Goal: Information Seeking & Learning: Check status

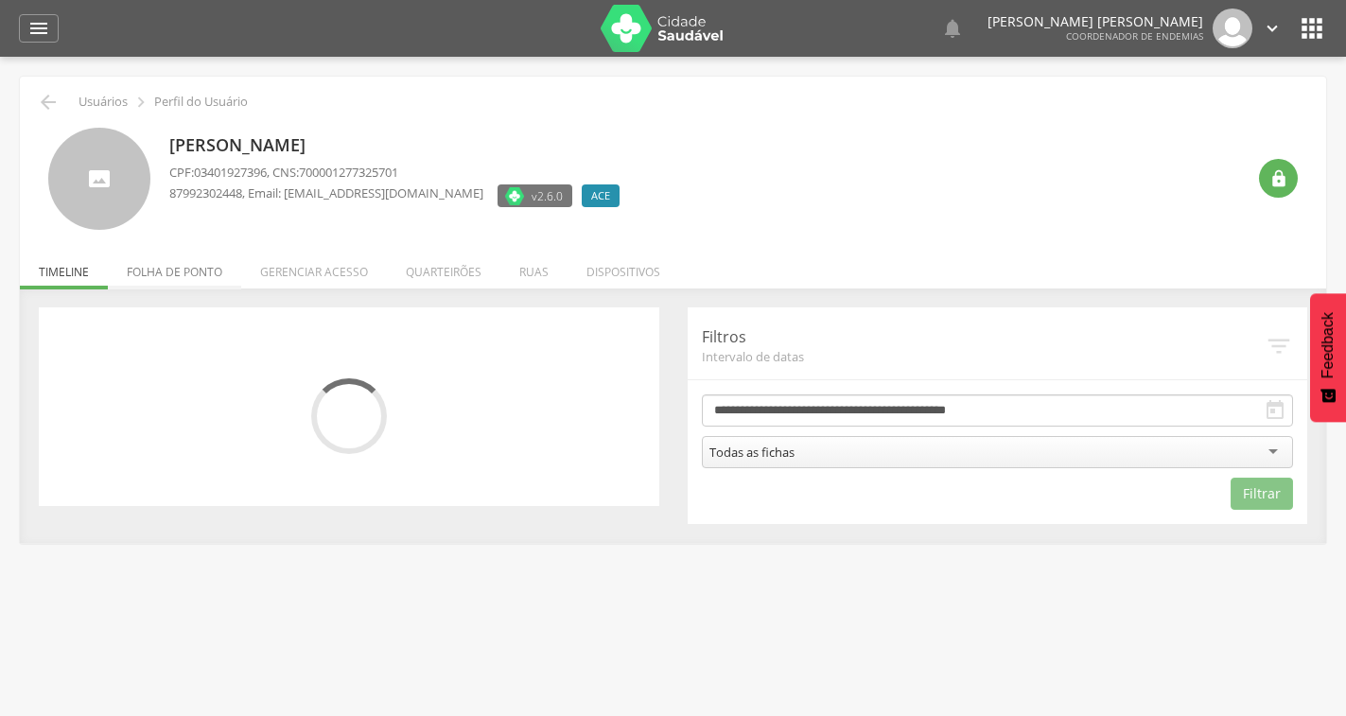
click at [177, 272] on li "Folha de ponto" at bounding box center [174, 267] width 133 height 44
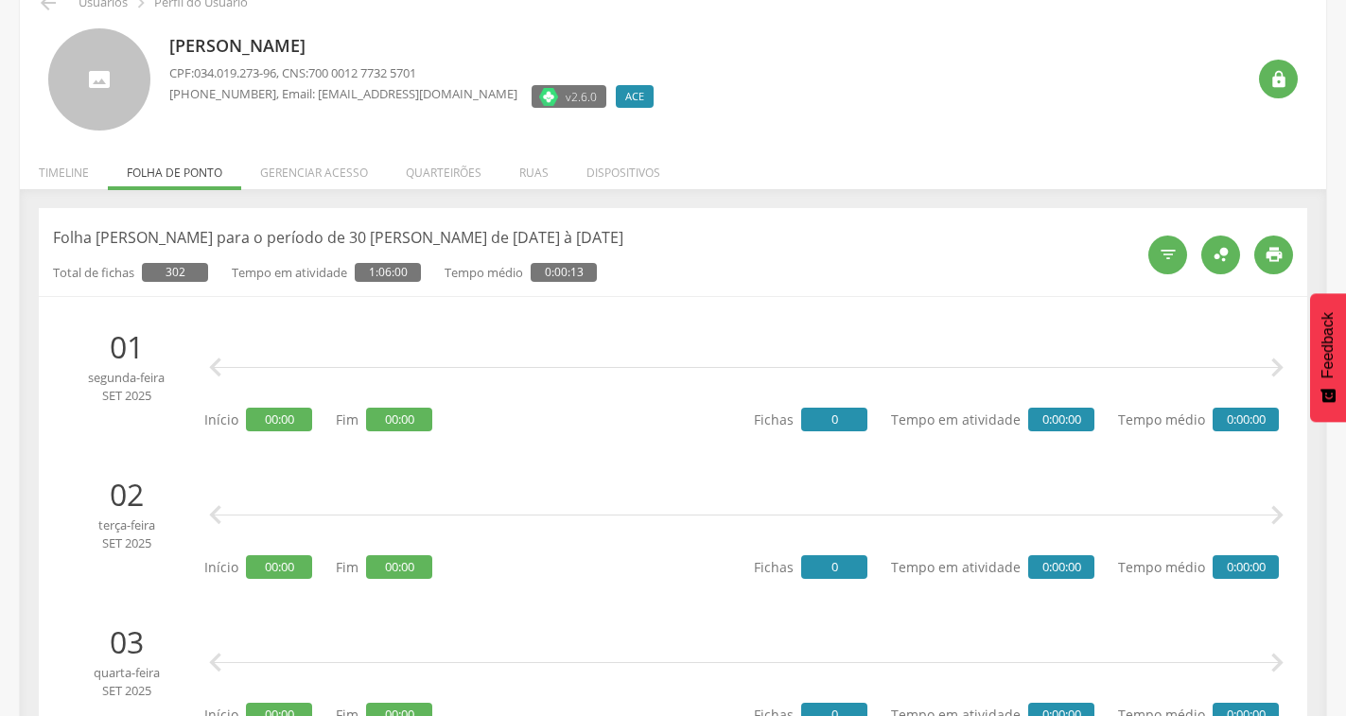
scroll to position [95, 0]
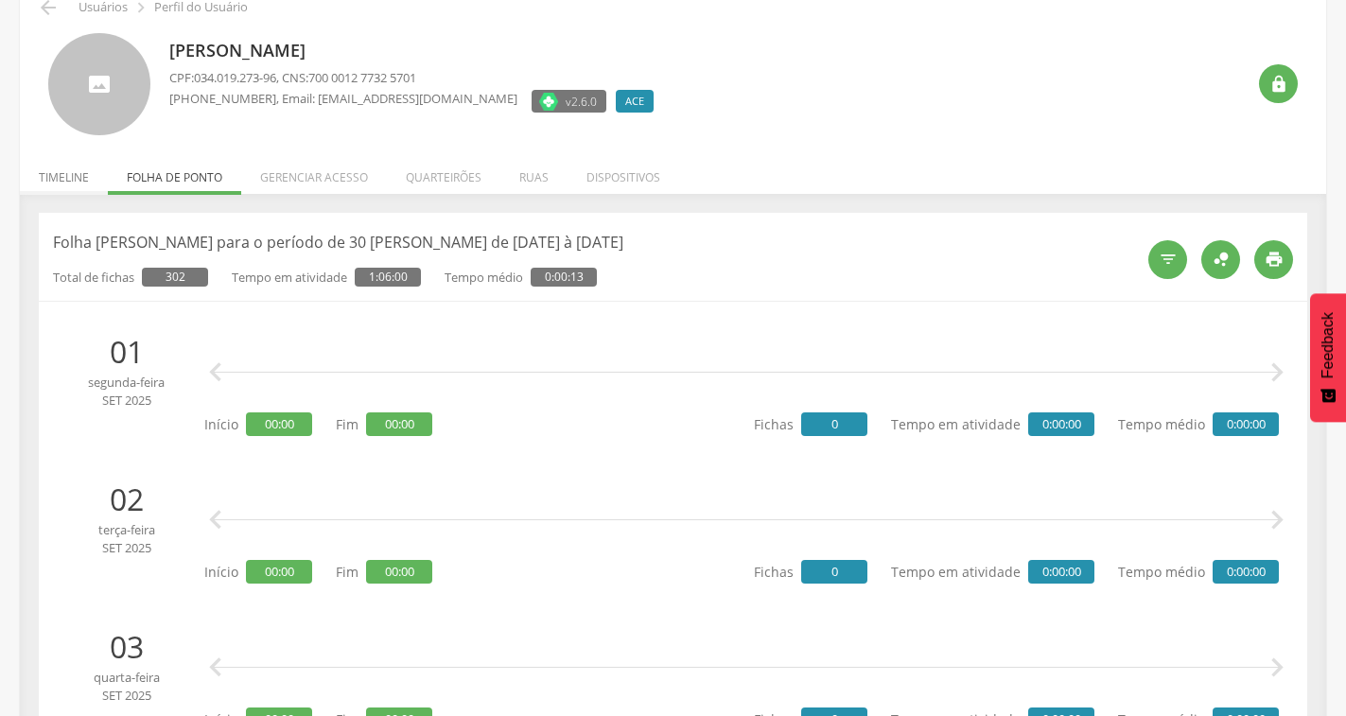
click at [76, 185] on li "Timeline" at bounding box center [64, 172] width 88 height 44
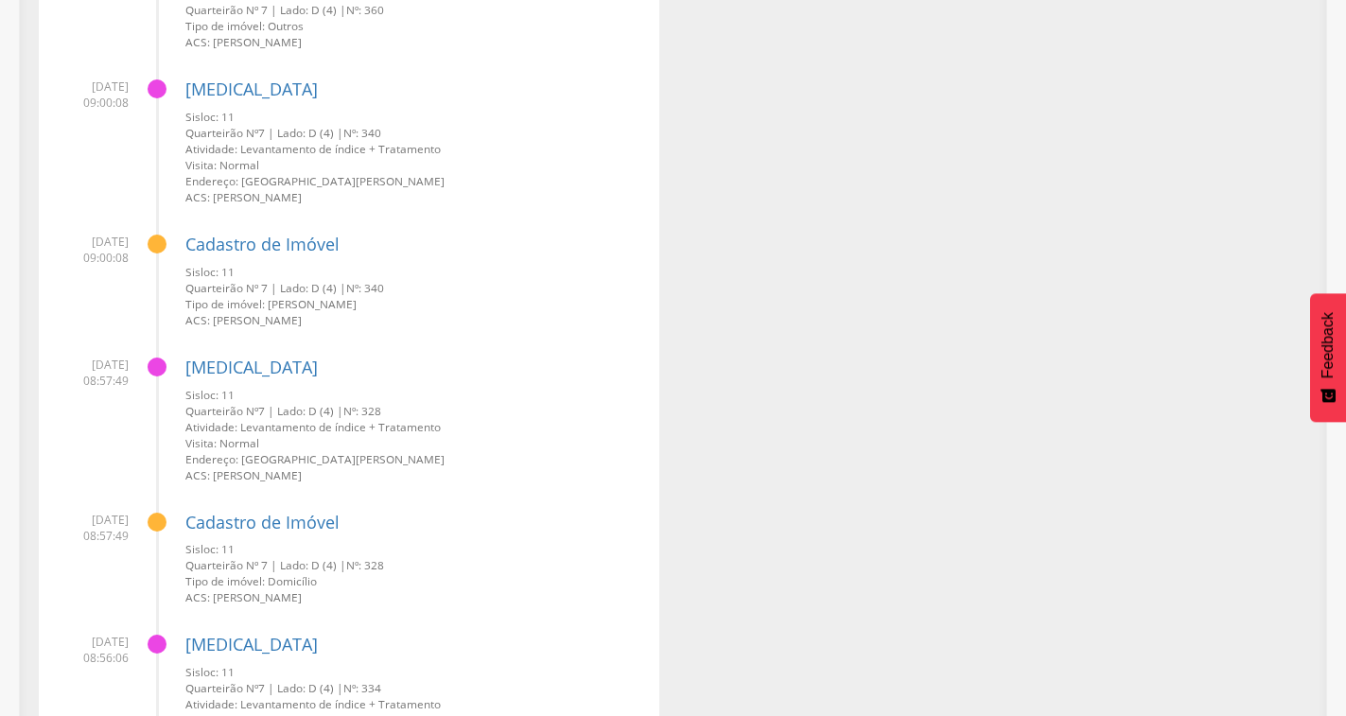
scroll to position [284, 0]
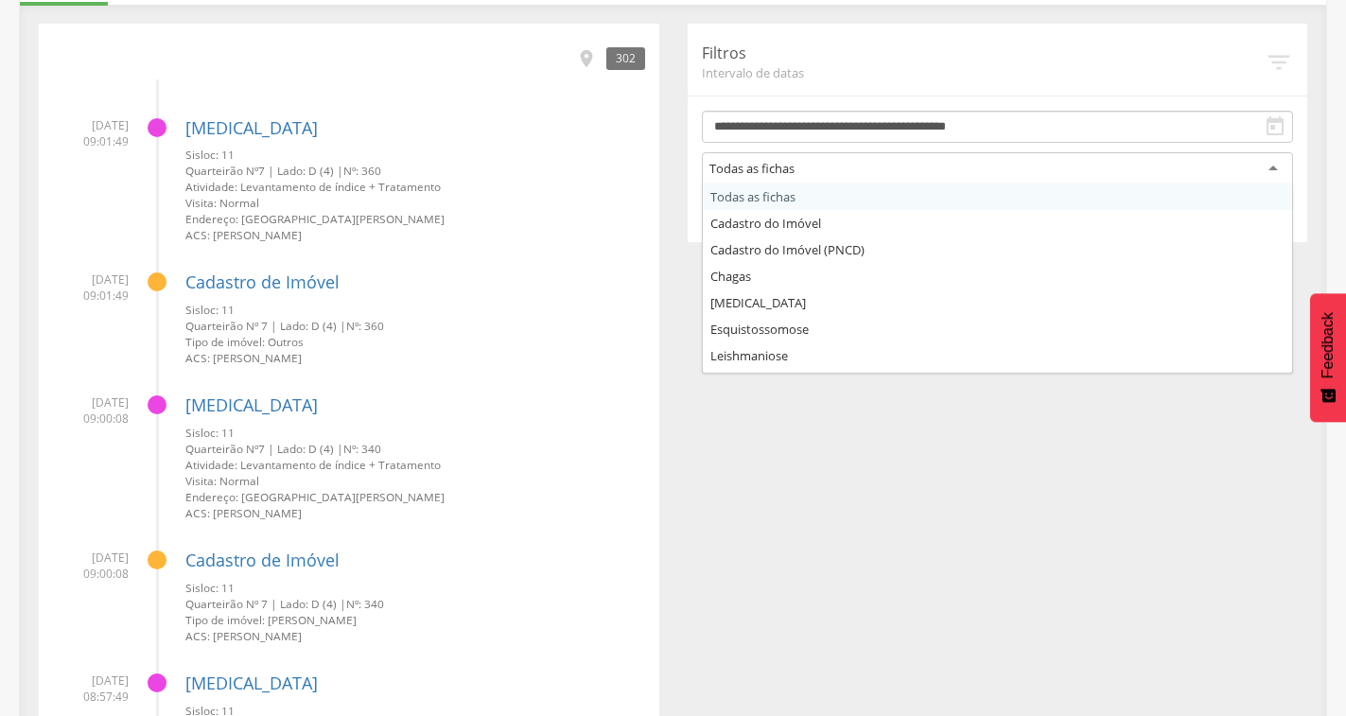
click at [940, 162] on div "Todas as fichas" at bounding box center [998, 169] width 592 height 34
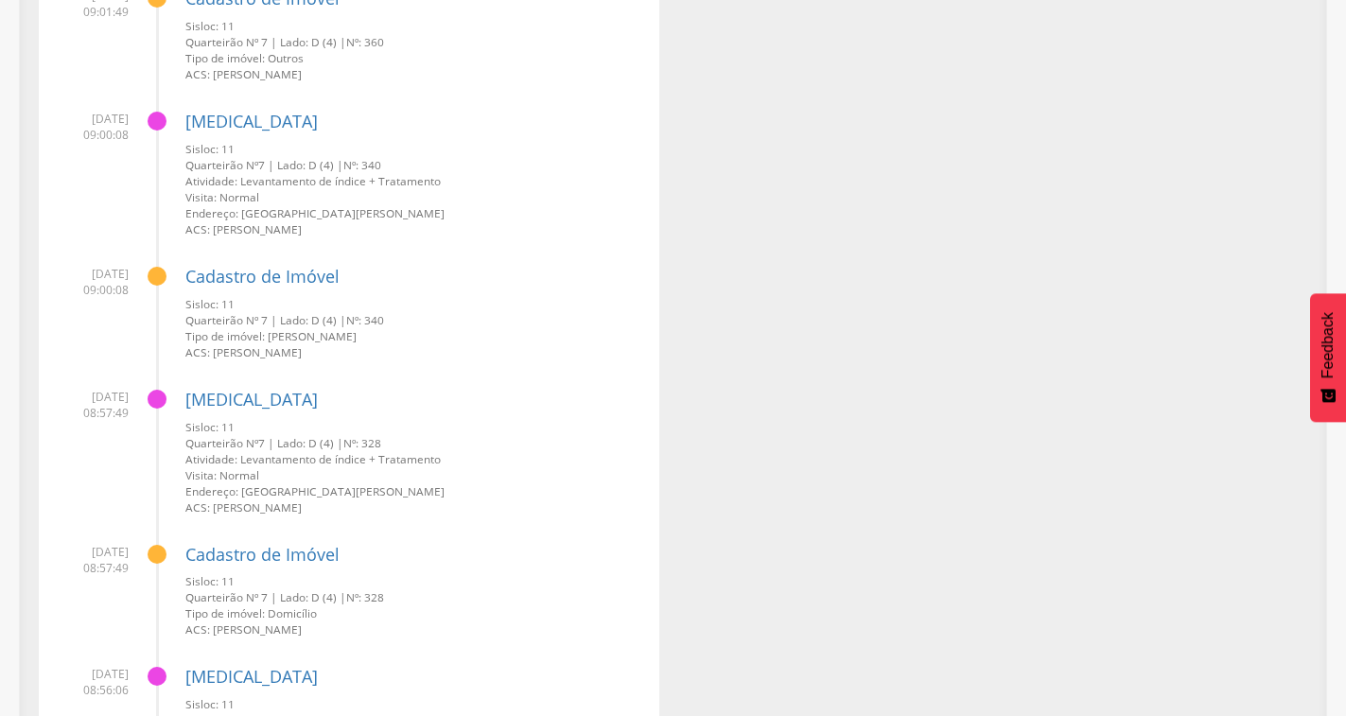
scroll to position [0, 0]
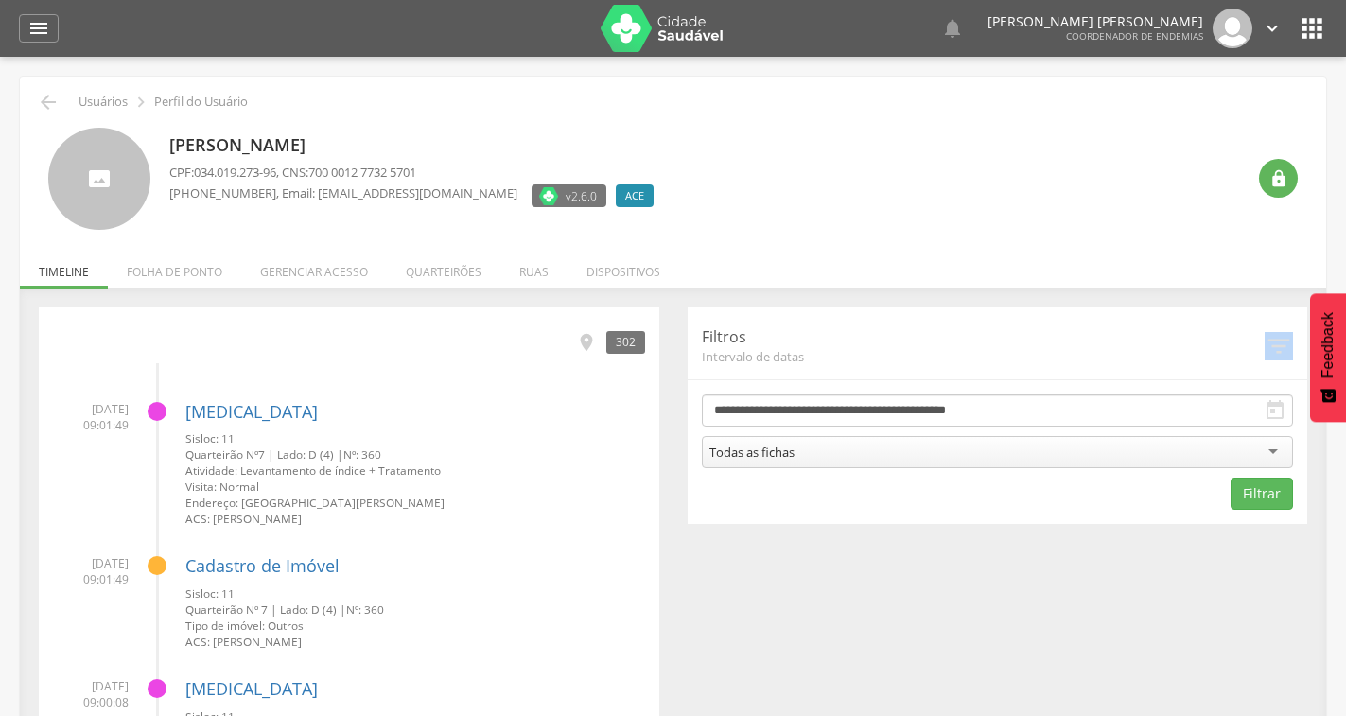
click at [1278, 345] on icon "" at bounding box center [1278, 346] width 28 height 28
click at [584, 339] on icon "" at bounding box center [586, 342] width 21 height 21
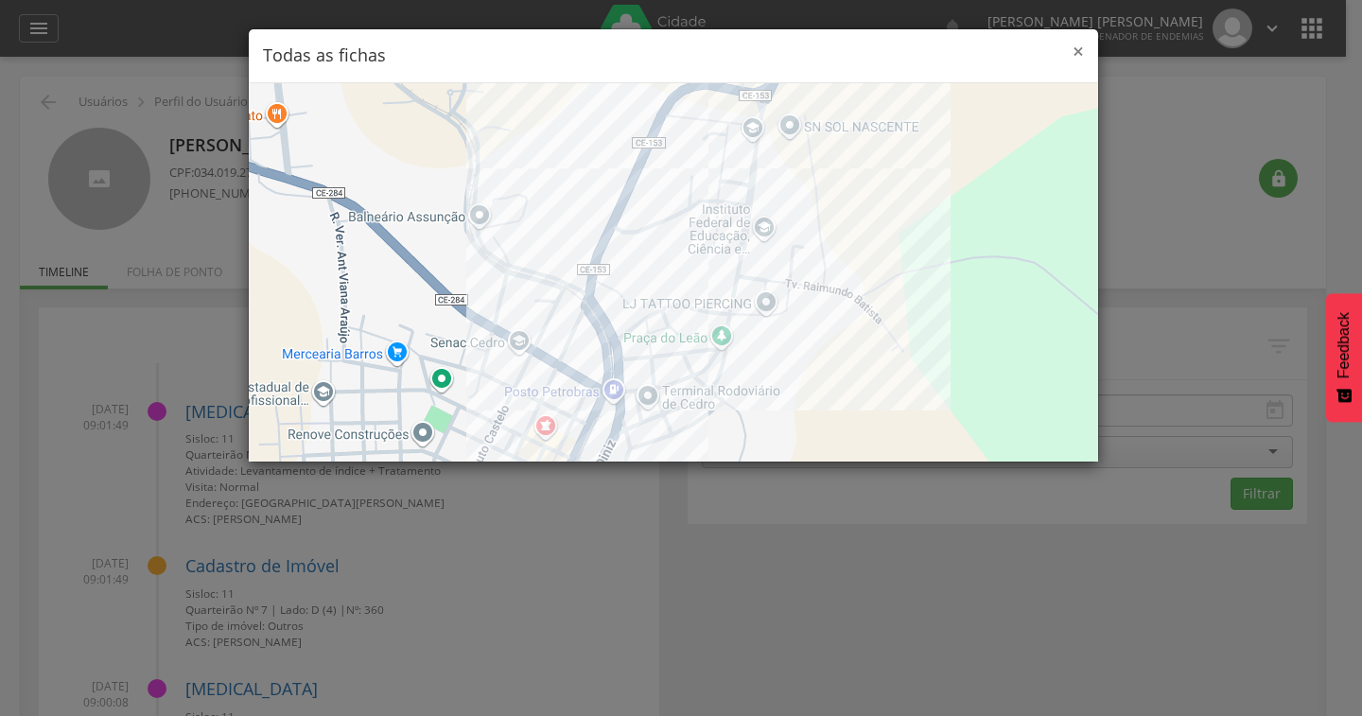
click at [1077, 49] on span "×" at bounding box center [1077, 51] width 11 height 26
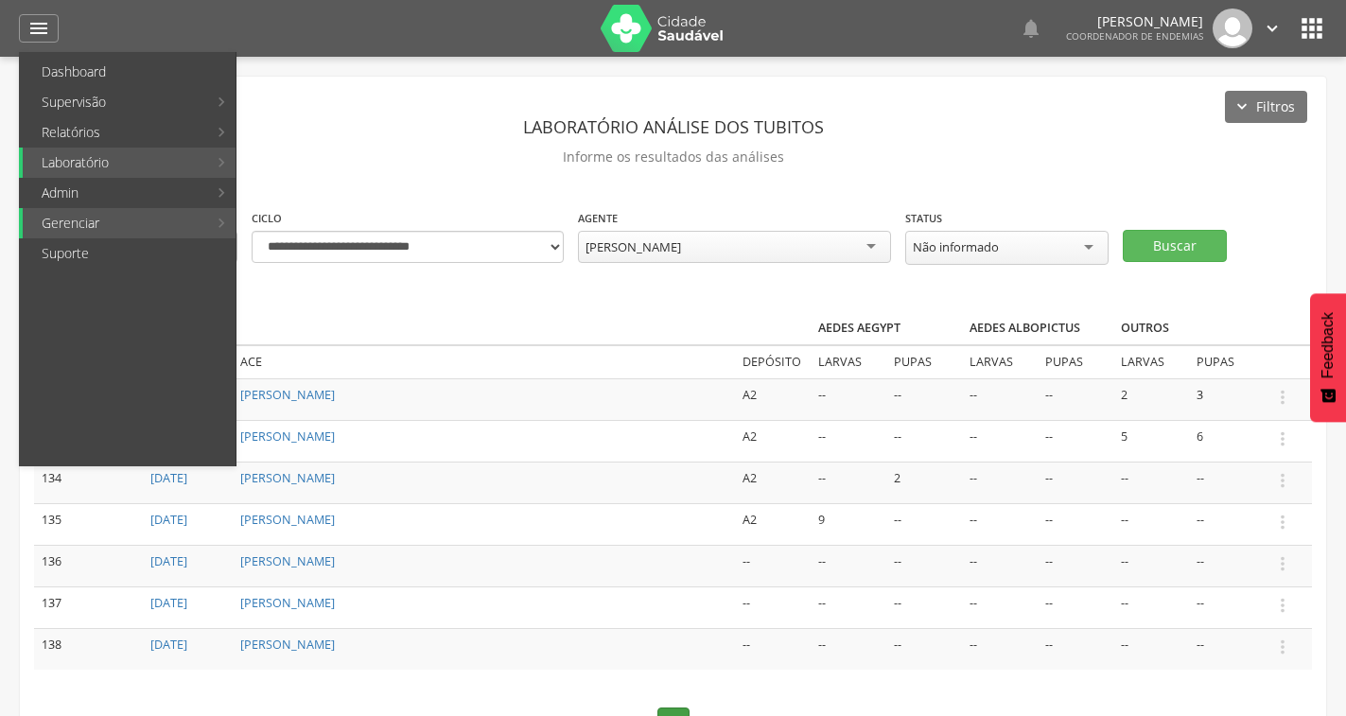
click at [1321, 31] on icon "" at bounding box center [1311, 28] width 30 height 30
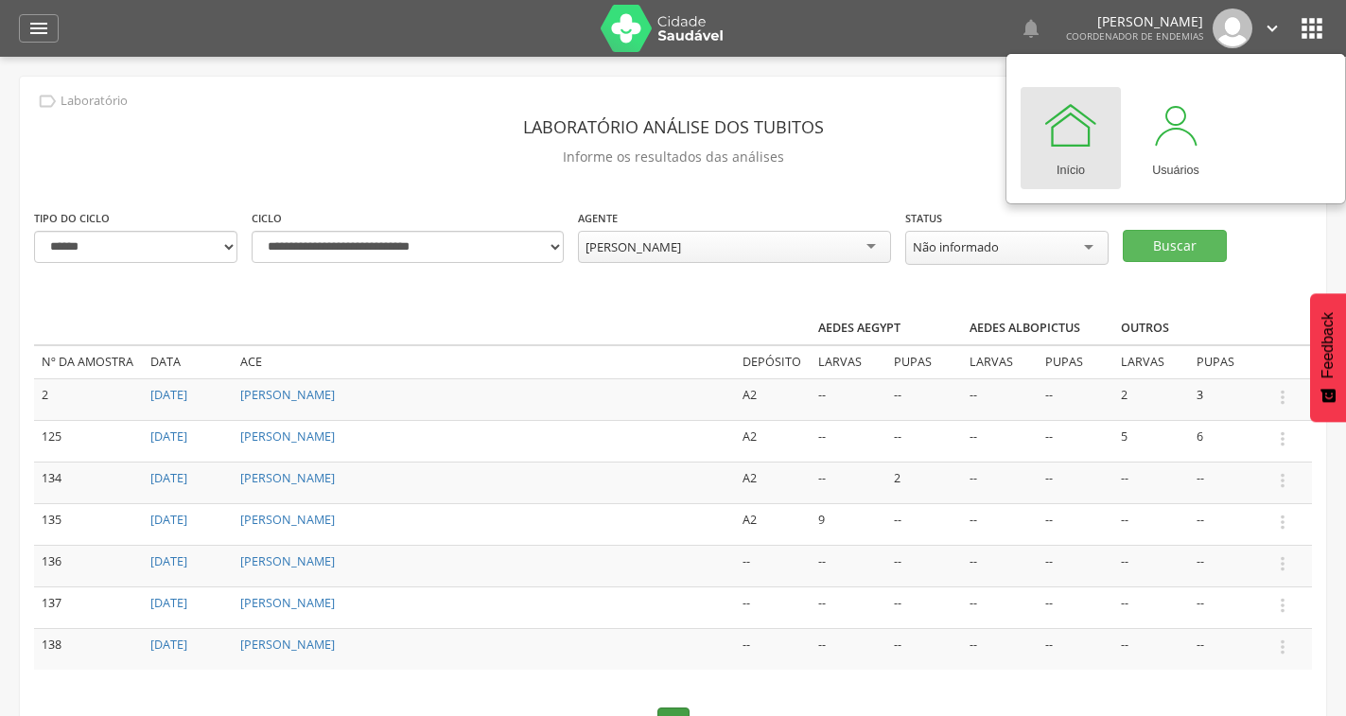
click at [1072, 149] on div at bounding box center [1070, 124] width 57 height 57
click at [826, 93] on div "**********" at bounding box center [673, 444] width 1306 height 734
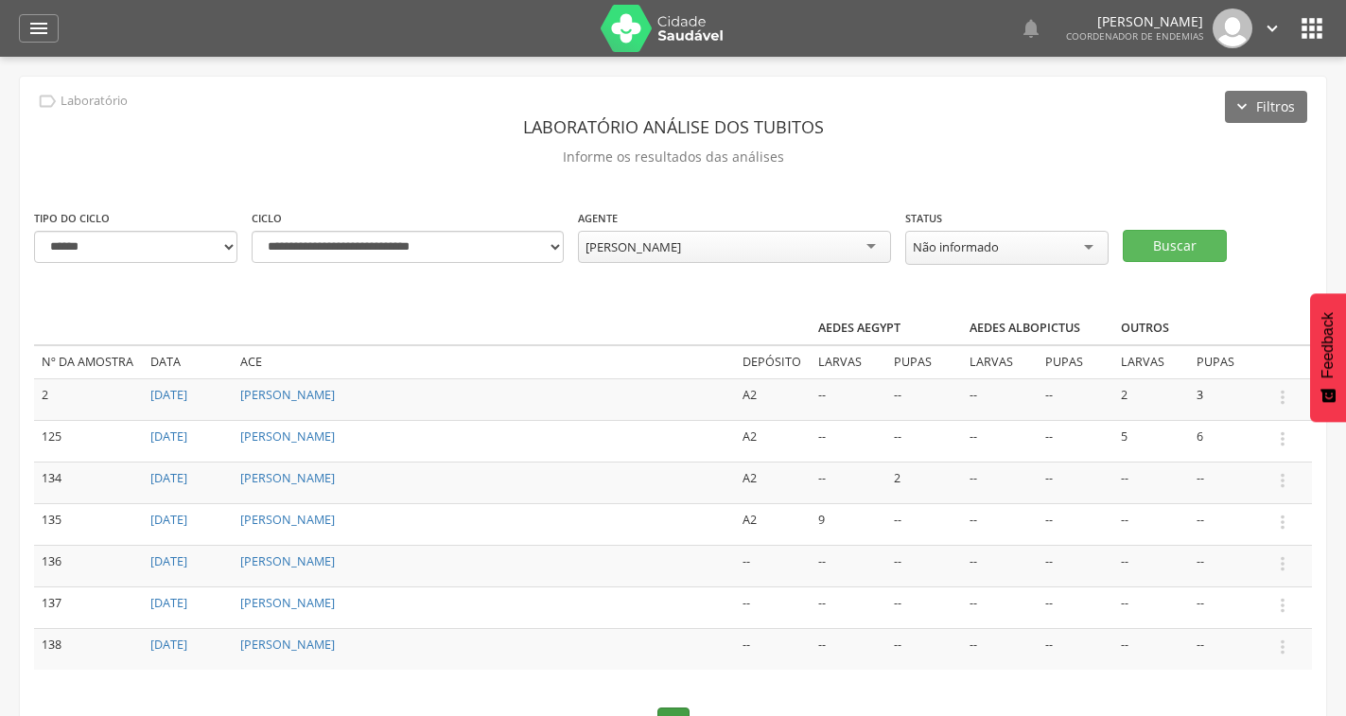
click at [662, 34] on img at bounding box center [661, 28] width 123 height 47
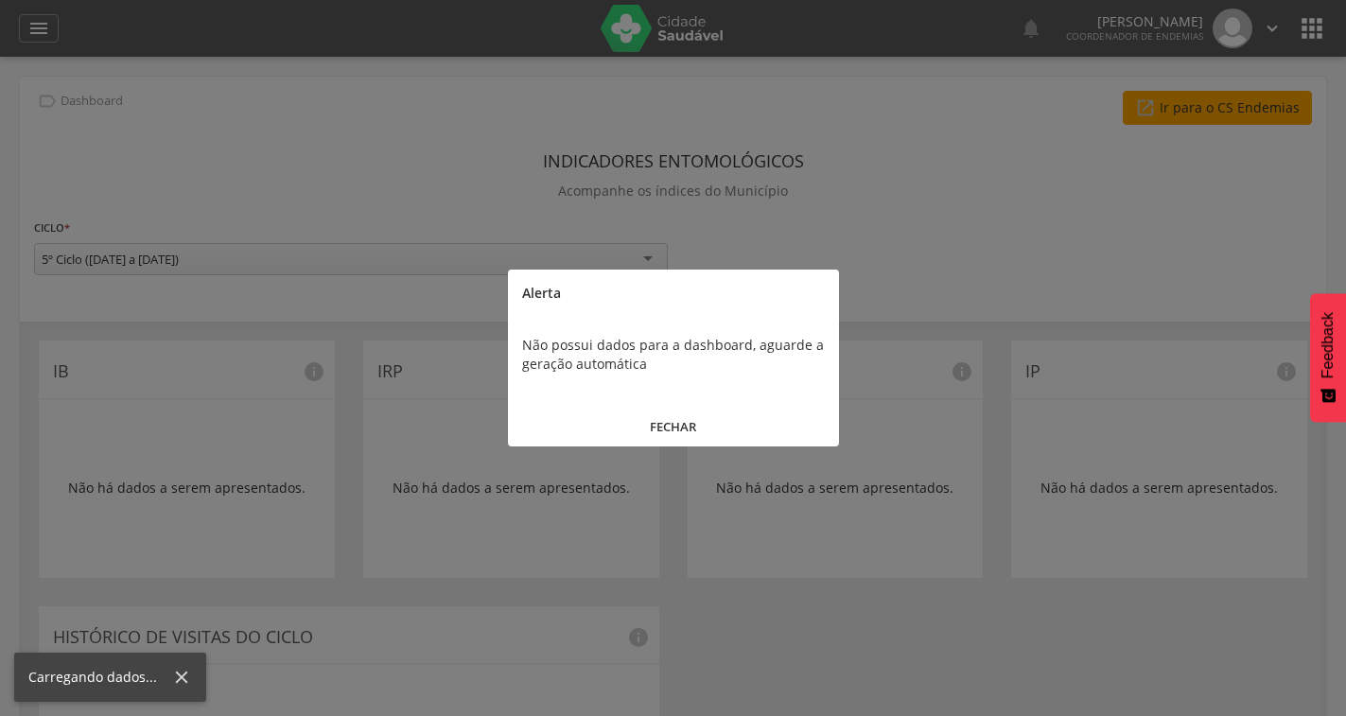
click at [1149, 117] on div at bounding box center [673, 358] width 1346 height 716
click at [664, 440] on button "FECHAR" at bounding box center [673, 427] width 331 height 41
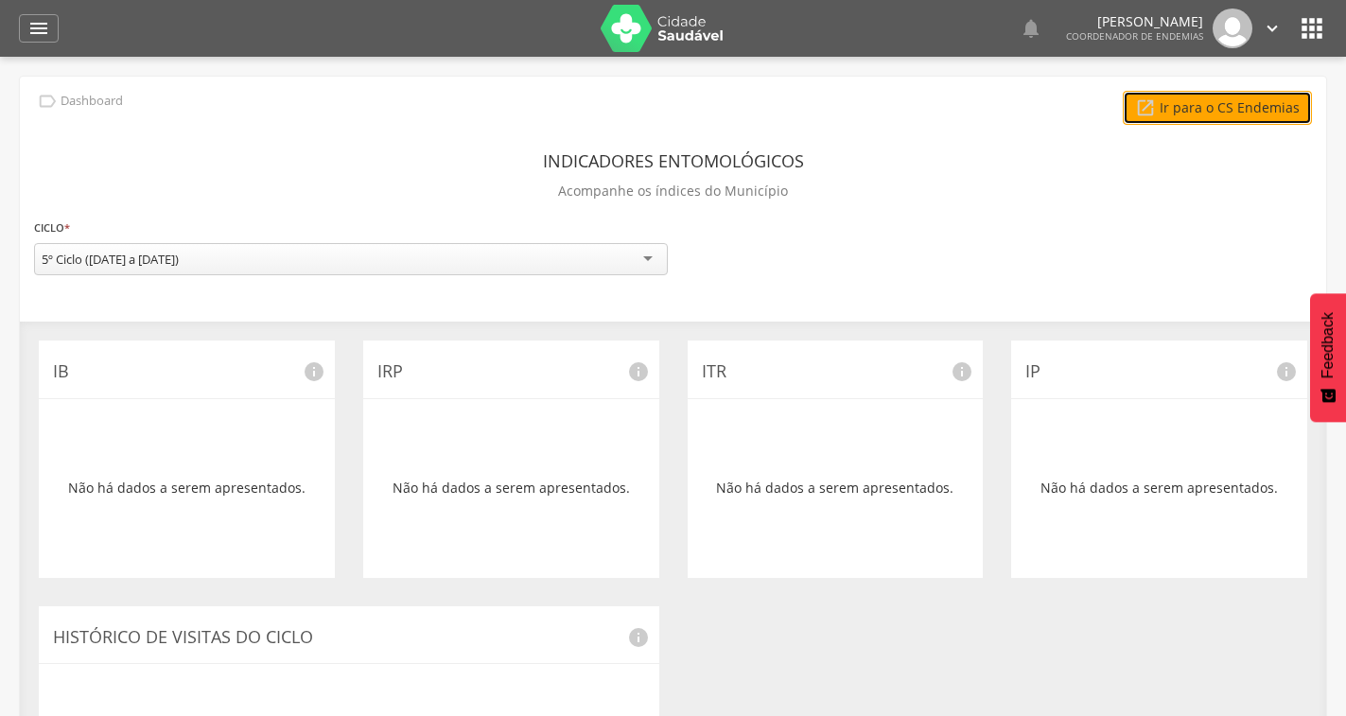
click at [1183, 118] on link " Ir para o CS Endemias" at bounding box center [1216, 108] width 189 height 34
click at [32, 28] on icon "" at bounding box center [38, 28] width 23 height 23
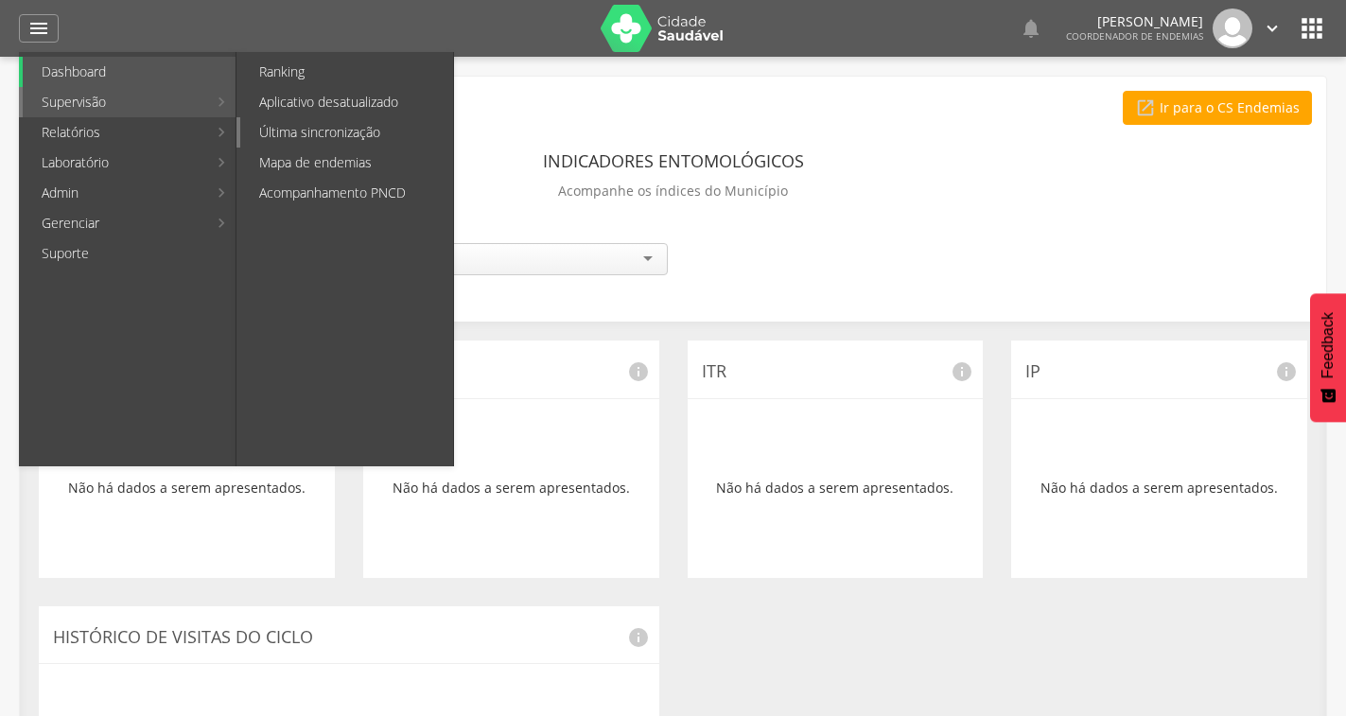
click at [299, 131] on link "Última sincronização" at bounding box center [346, 132] width 213 height 30
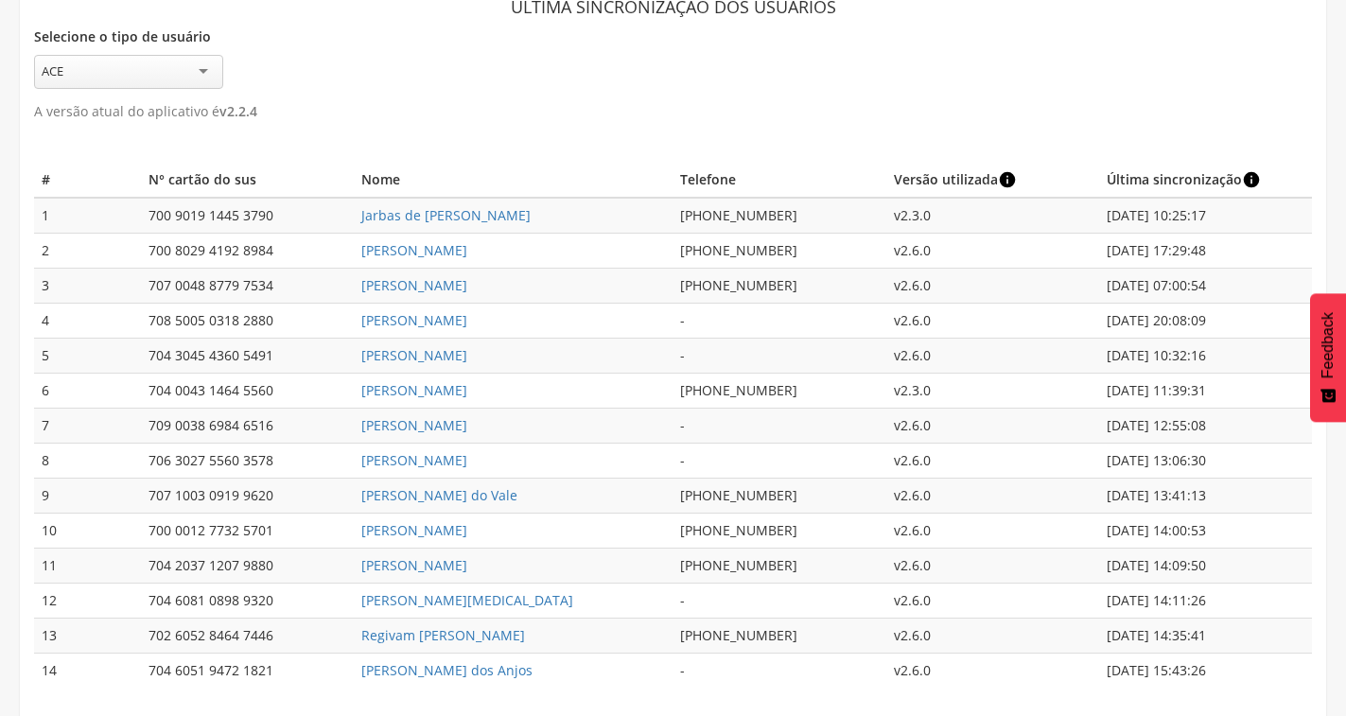
scroll to position [124, 0]
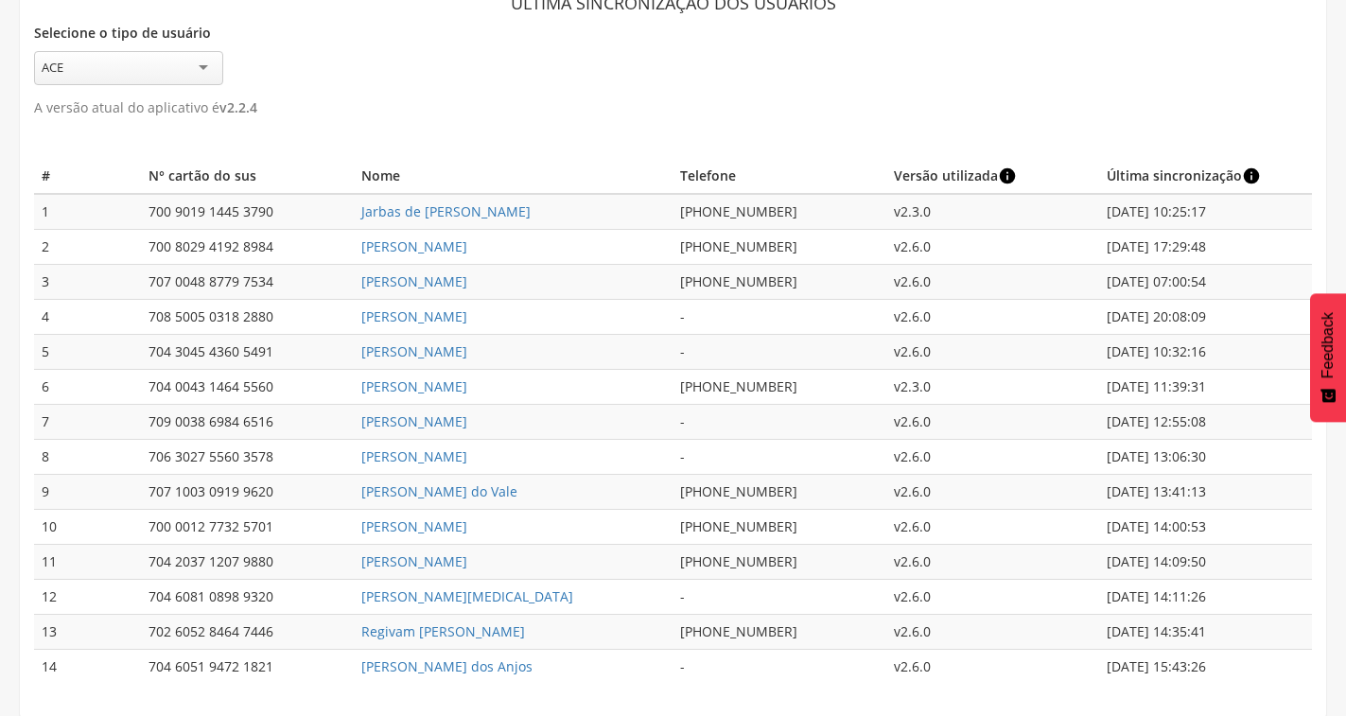
click at [180, 70] on div "ACE" at bounding box center [128, 68] width 189 height 34
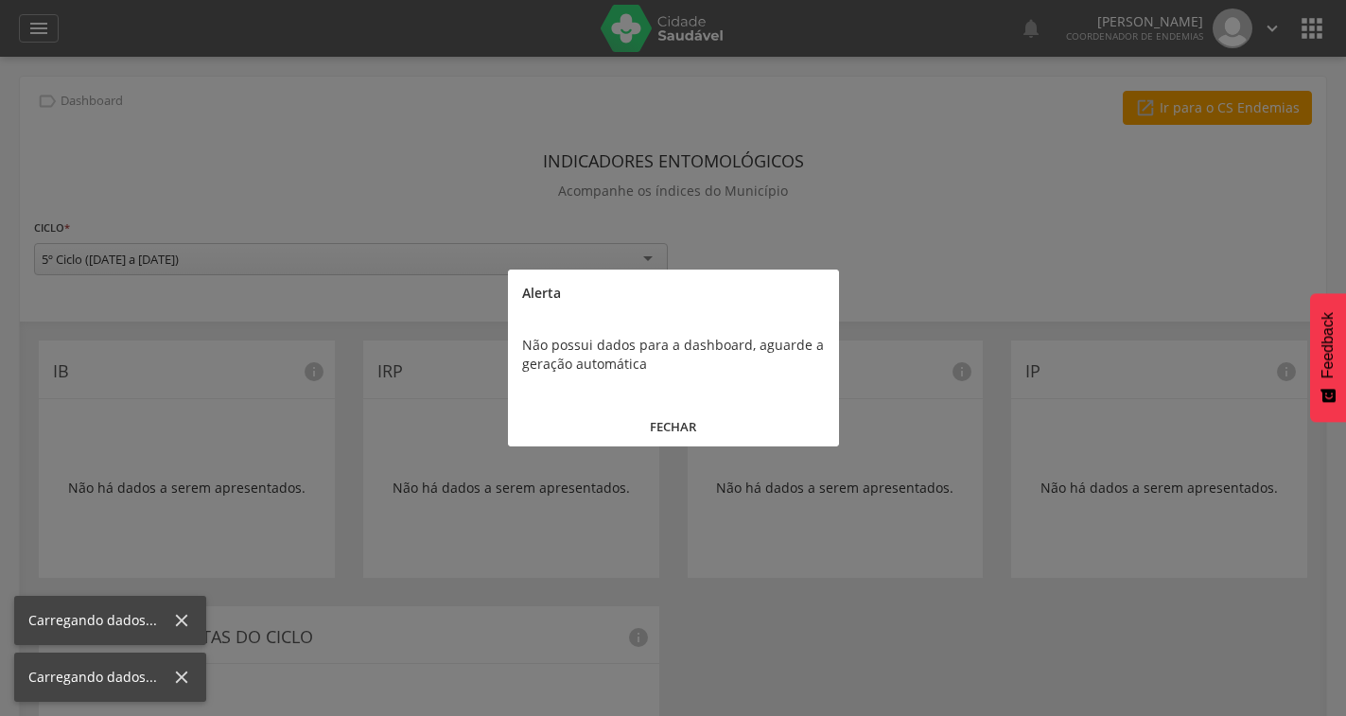
click at [699, 405] on div "FECHAR" at bounding box center [673, 419] width 331 height 55
click at [676, 421] on button "FECHAR" at bounding box center [673, 427] width 331 height 41
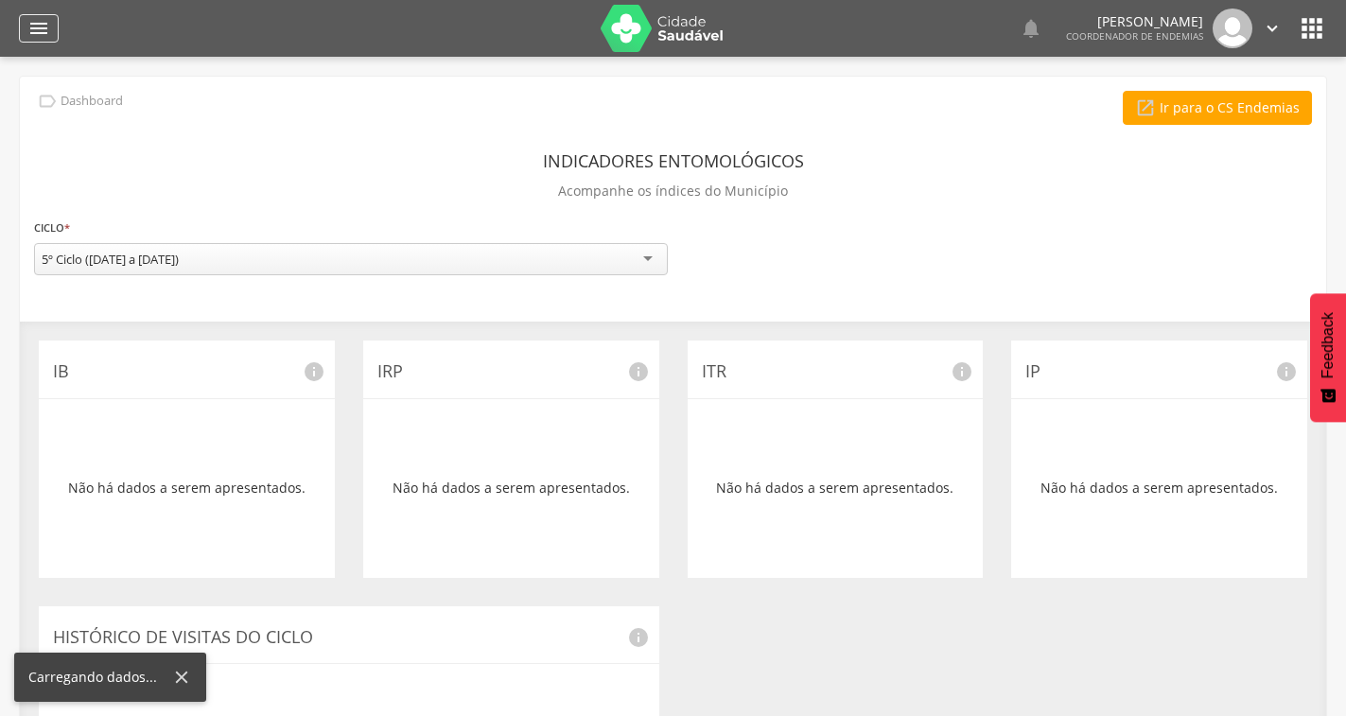
click at [19, 26] on div "" at bounding box center [39, 28] width 40 height 28
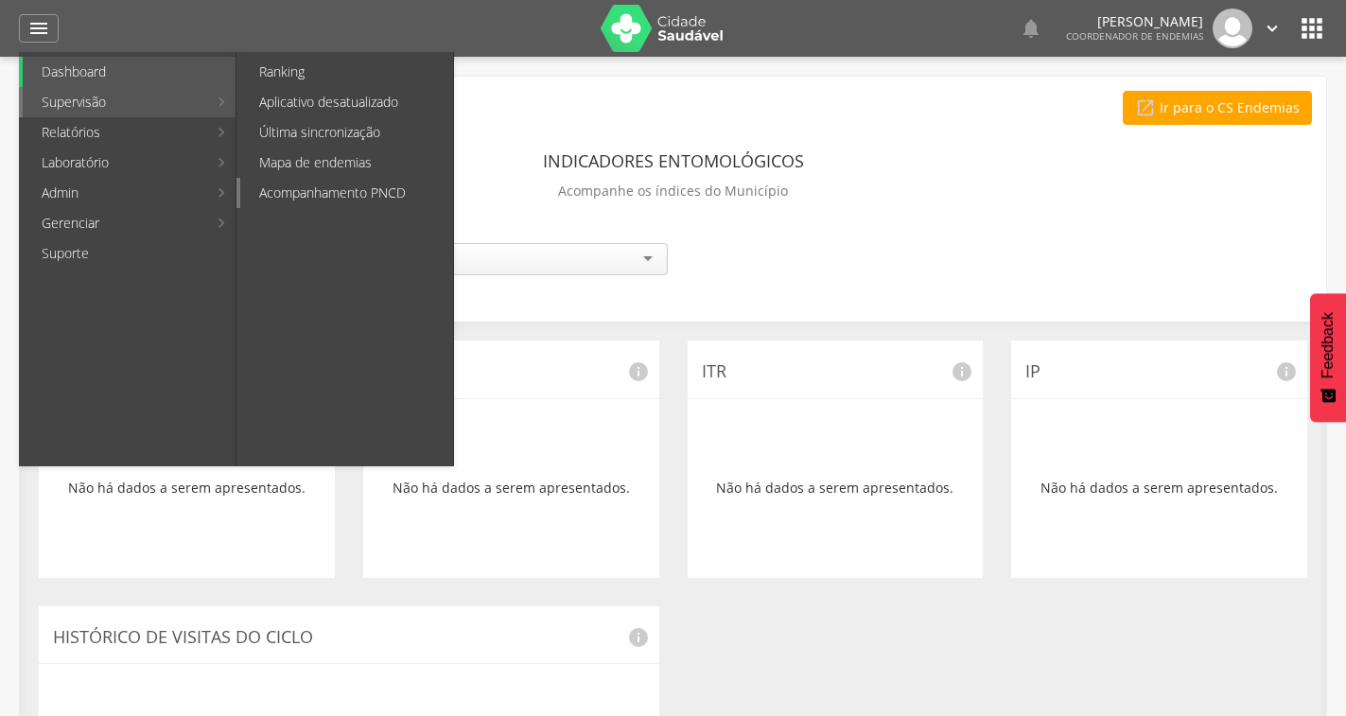
click at [314, 194] on link "Acompanhamento PNCD" at bounding box center [346, 193] width 213 height 30
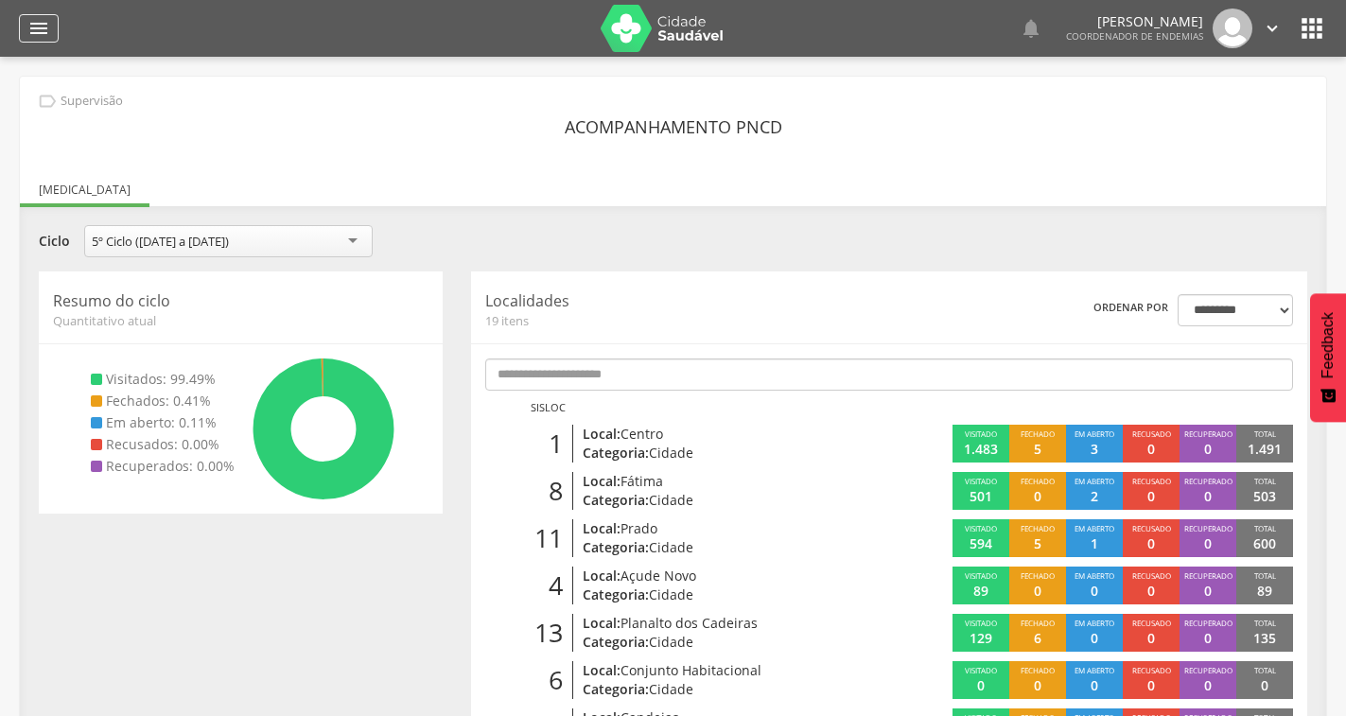
click at [37, 18] on icon "" at bounding box center [38, 28] width 23 height 23
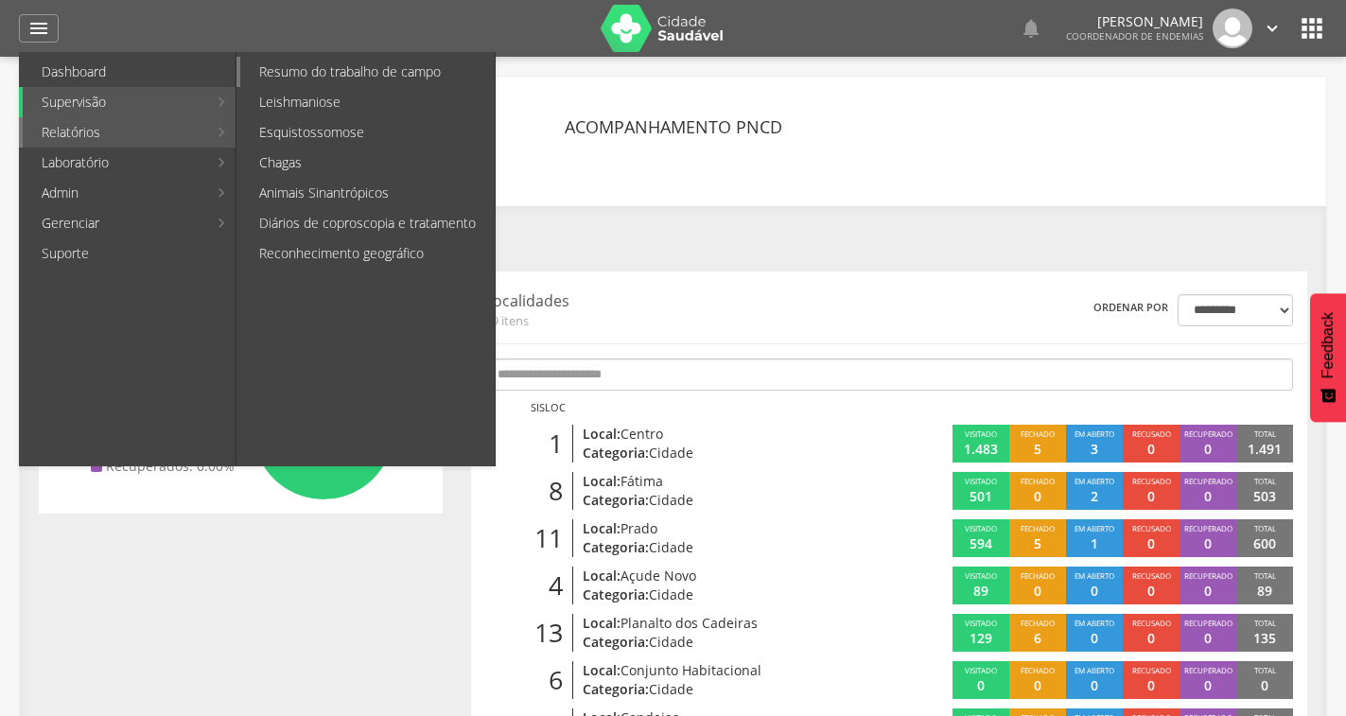
click at [339, 61] on link "Resumo do trabalho de campo" at bounding box center [367, 72] width 254 height 30
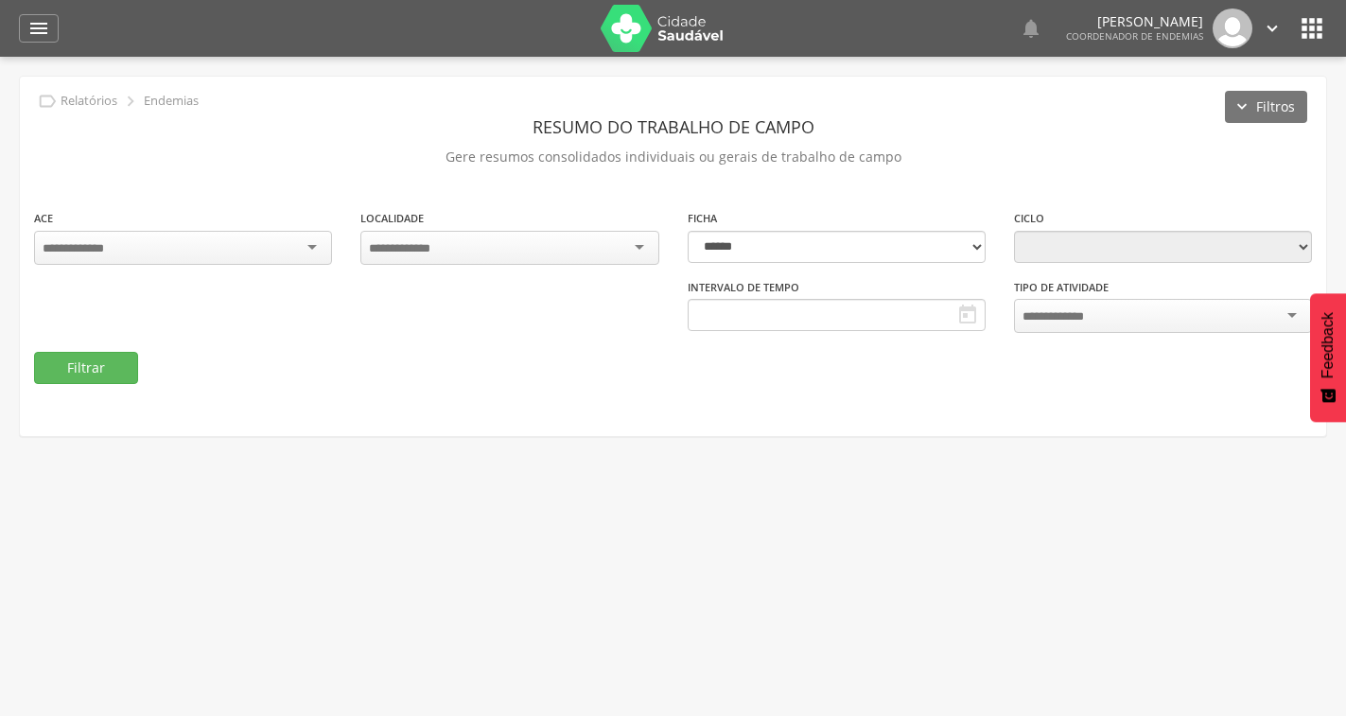
type input "**********"
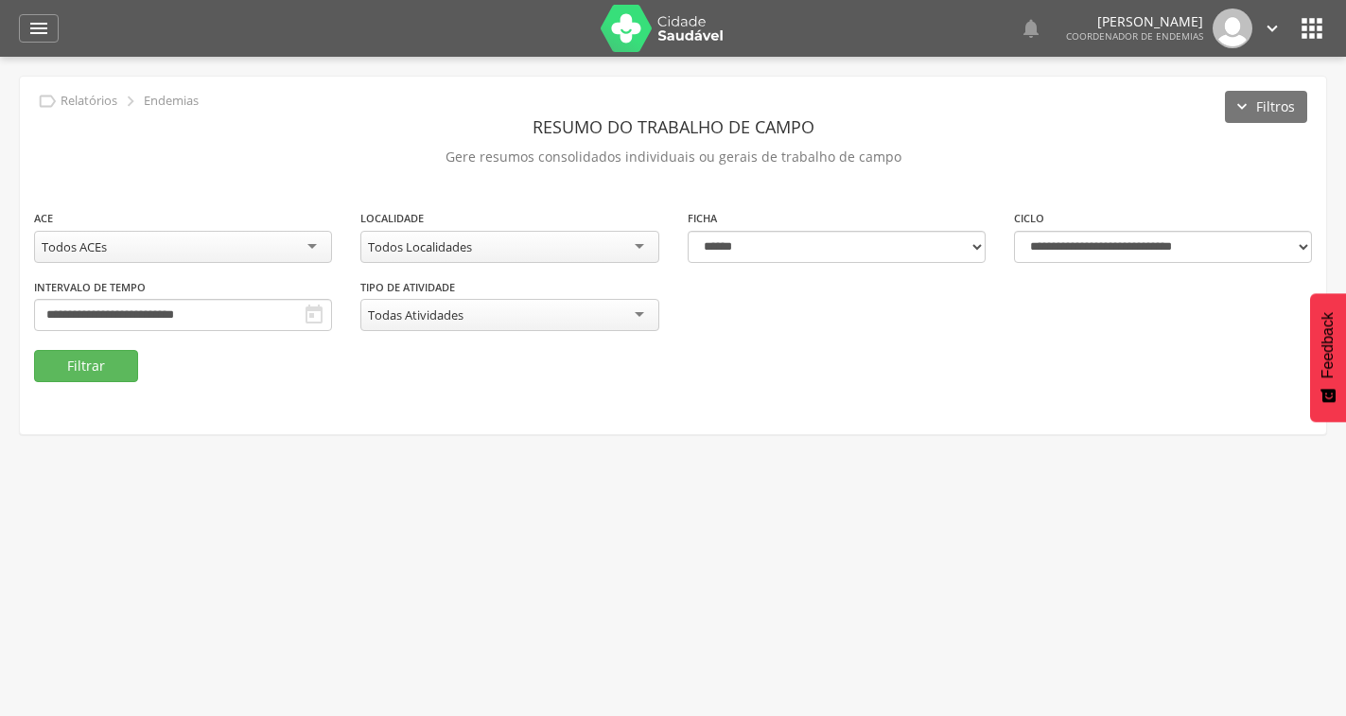
click at [305, 318] on icon "" at bounding box center [314, 315] width 23 height 23
click at [304, 314] on icon "" at bounding box center [314, 315] width 23 height 23
click at [193, 317] on input "**********" at bounding box center [183, 315] width 298 height 32
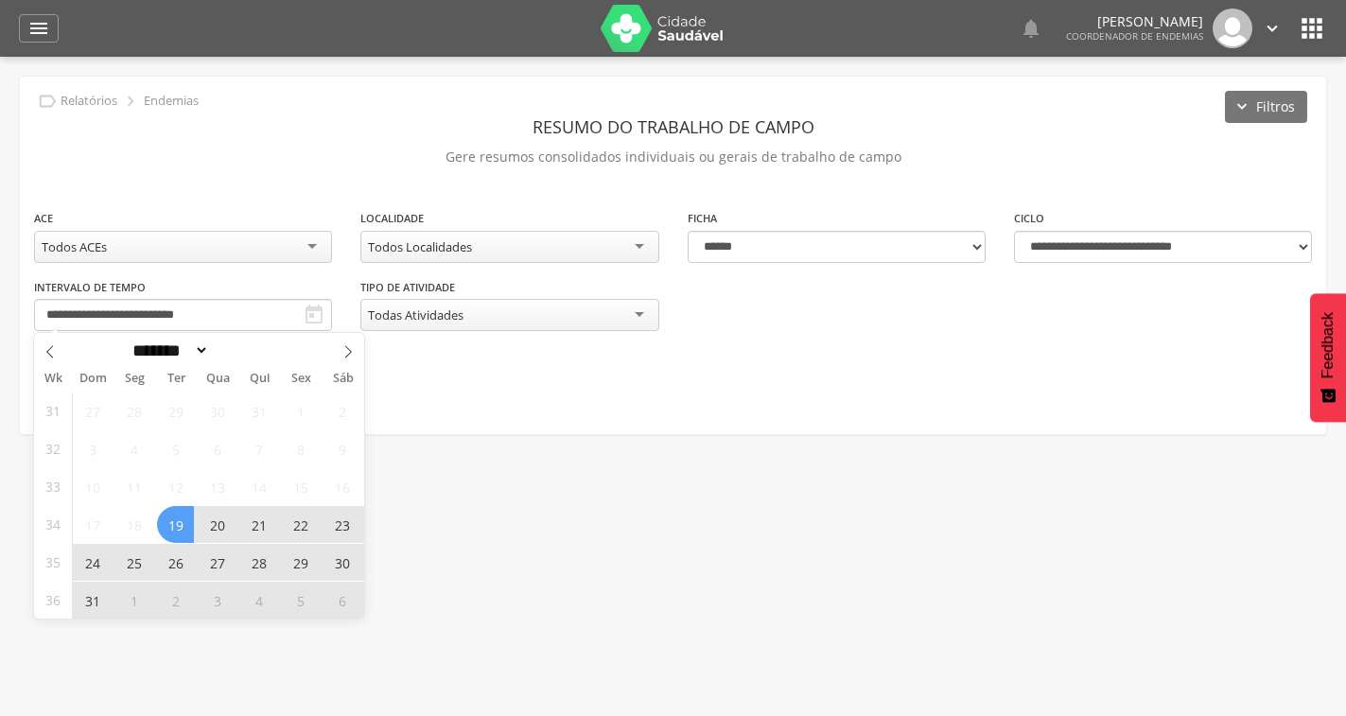
click at [339, 353] on span at bounding box center [348, 349] width 32 height 32
select select "*"
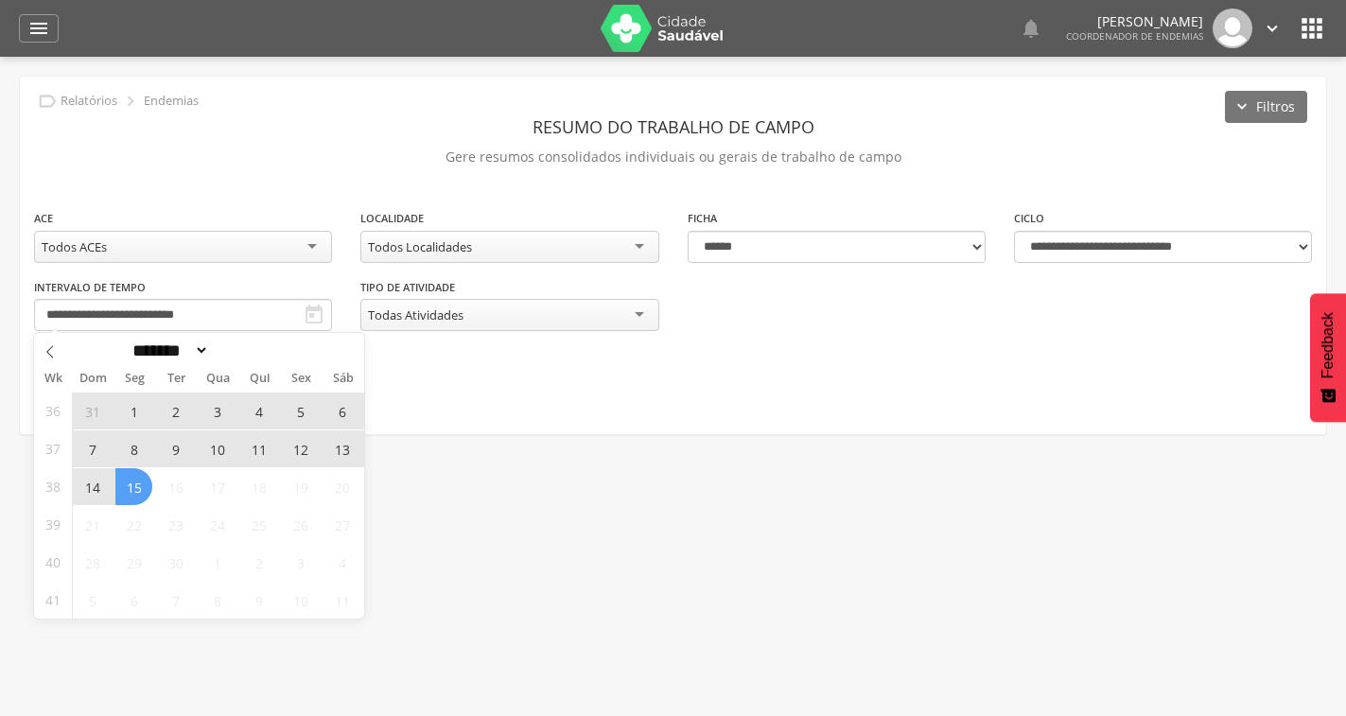
click at [134, 481] on span "15" at bounding box center [133, 486] width 37 height 37
type input "**********"
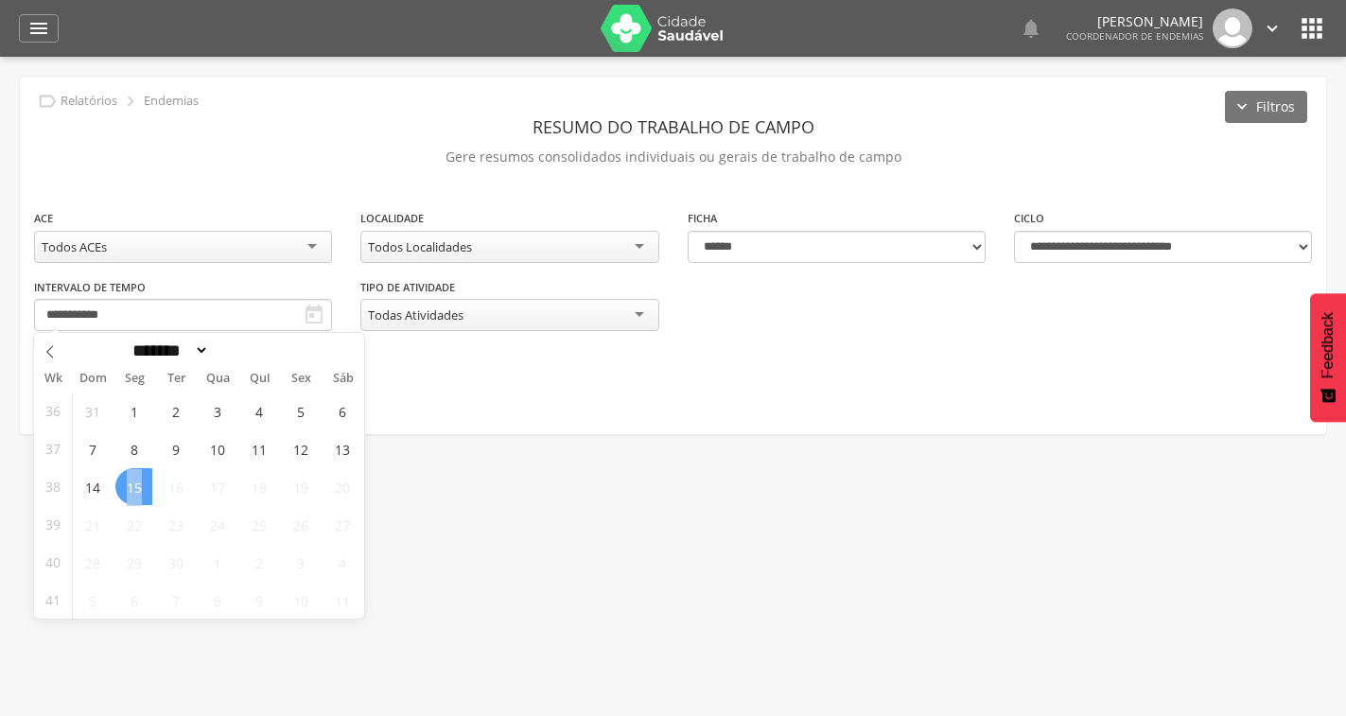
click at [134, 482] on span "15" at bounding box center [133, 486] width 37 height 37
click at [281, 247] on div "Todos ACEs" at bounding box center [183, 247] width 298 height 32
click at [84, 375] on button "Filtrar" at bounding box center [86, 366] width 104 height 32
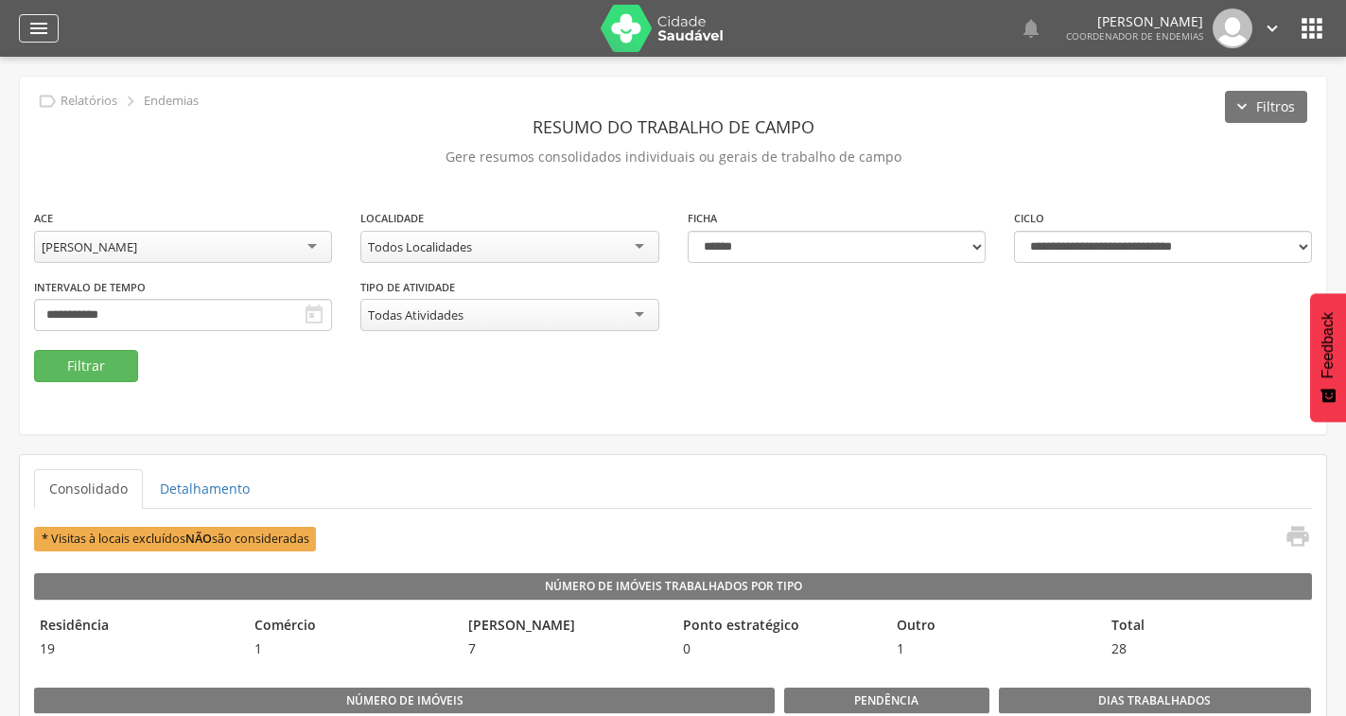
click at [31, 26] on icon "" at bounding box center [38, 28] width 23 height 23
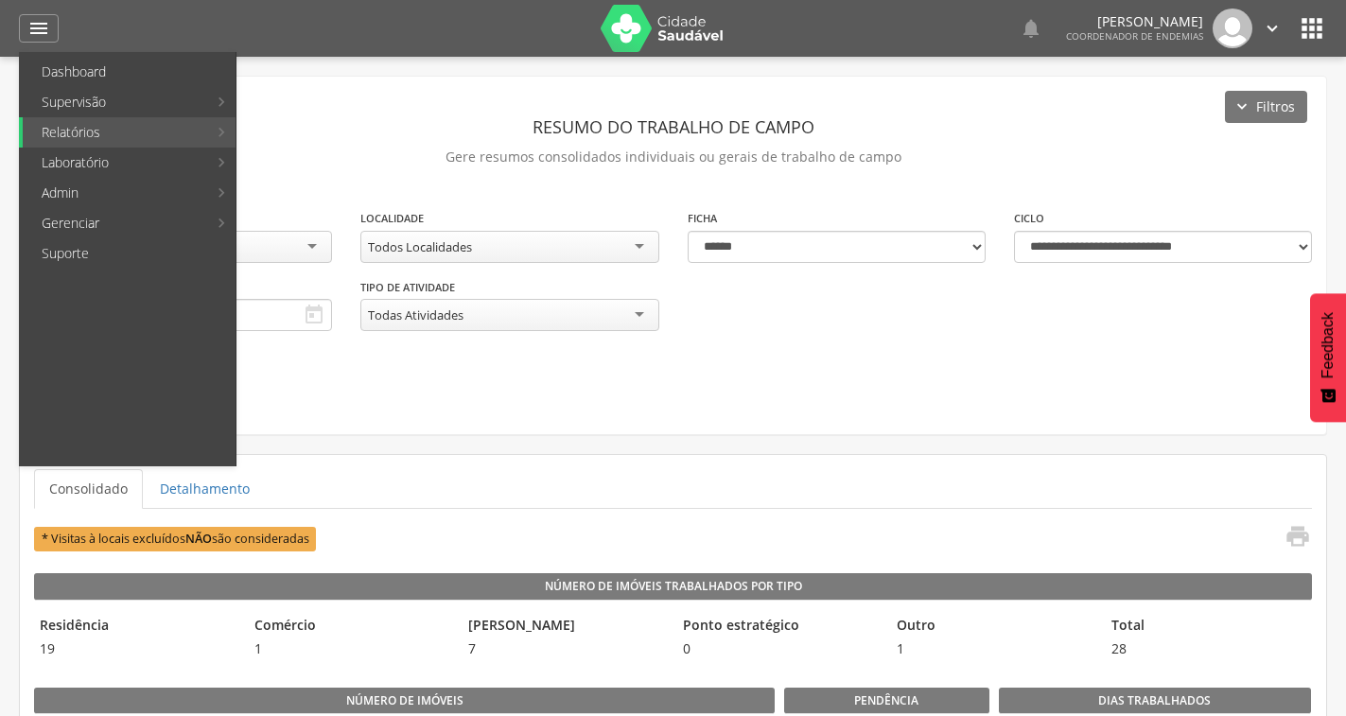
click at [1319, 36] on icon "" at bounding box center [1311, 28] width 30 height 30
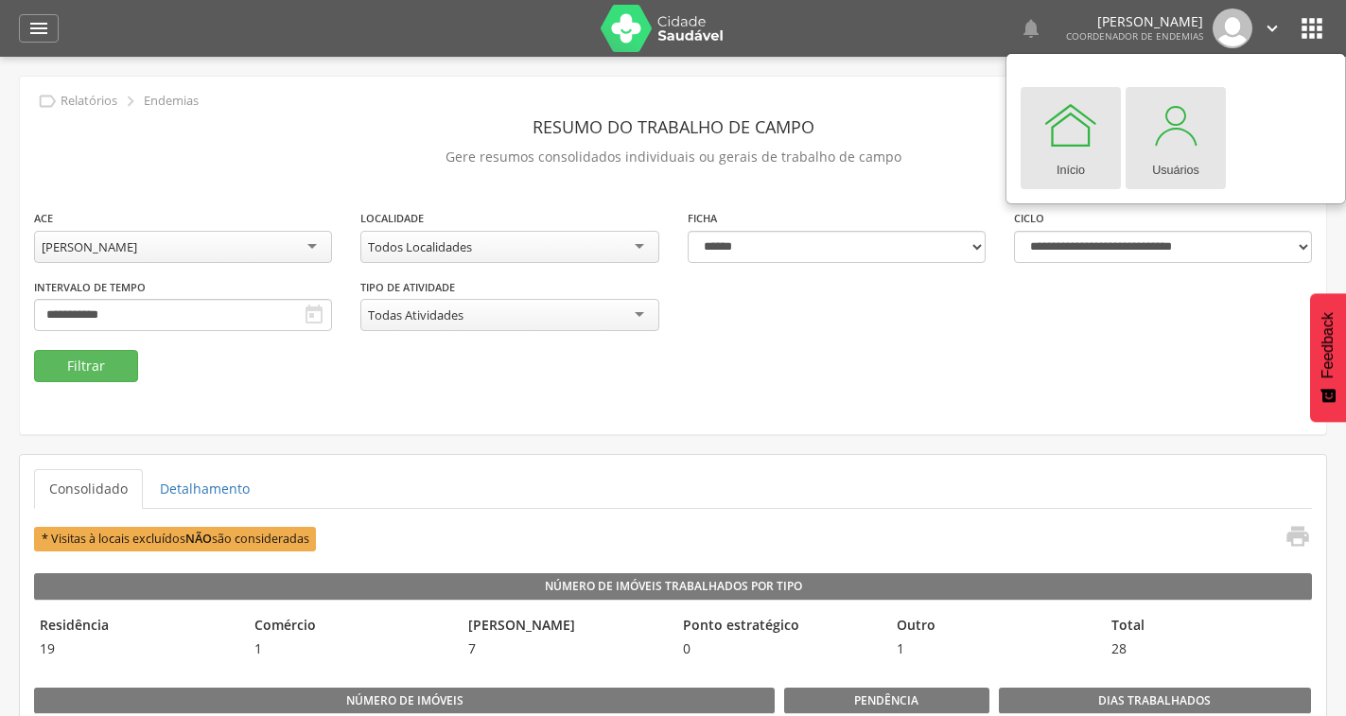
click at [1180, 165] on div "Usuários" at bounding box center [1175, 166] width 47 height 26
